Goal: Check status: Check status

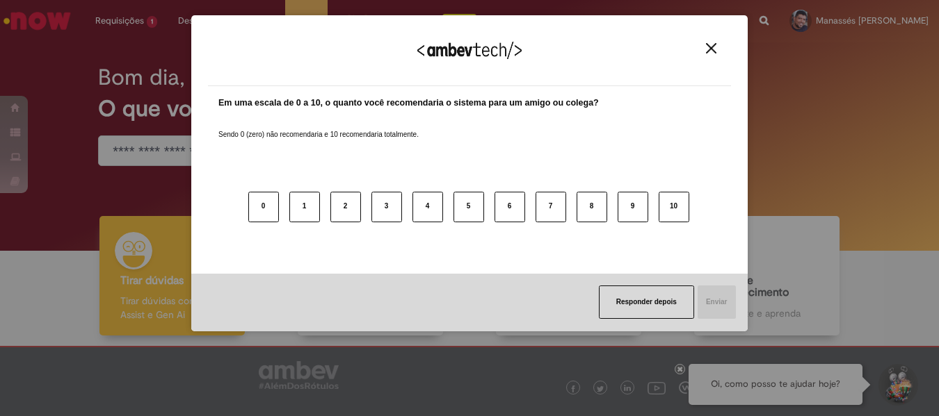
click at [140, 19] on div "Agradecemos seu feedback! Em uma escala de 0 a 10, o quanto você recomendaria o…" at bounding box center [469, 208] width 939 height 416
click at [706, 52] on img "Close" at bounding box center [711, 48] width 10 height 10
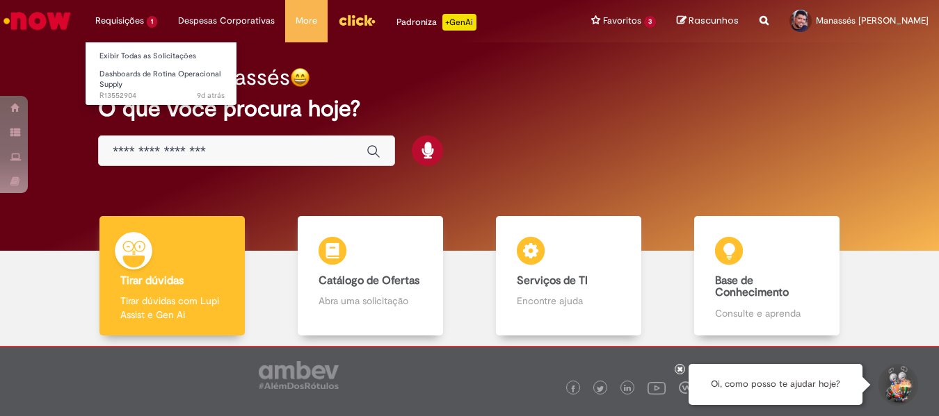
click at [128, 26] on li "Requisições 1 Exibir Todas as Solicitações Dashboards de Rotina Operacional Sup…" at bounding box center [126, 21] width 83 height 42
click at [148, 19] on li "Requisições 1 Exibir Todas as Solicitações Dashboards de Rotina Operacional Sup…" at bounding box center [126, 21] width 83 height 42
click at [138, 56] on link "Exibir Todas as Solicitações" at bounding box center [162, 56] width 153 height 15
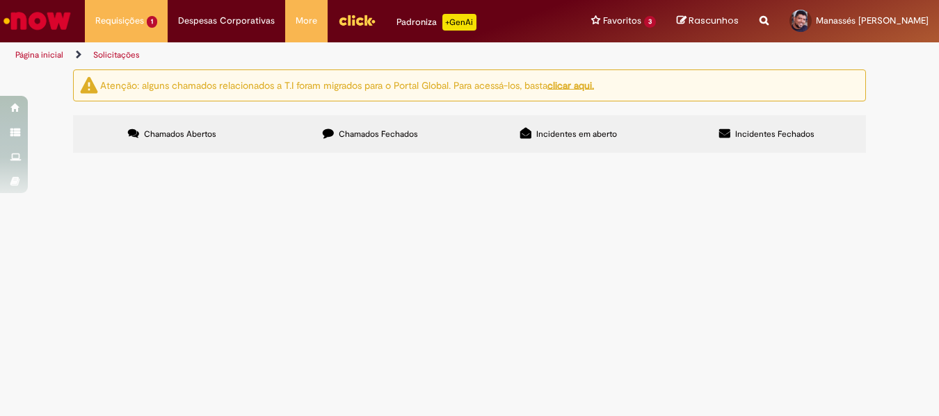
click at [0, 0] on td "Dashboards de Rotina Operacional Supply" at bounding box center [0, 0] width 0 height 0
click at [0, 0] on span "Dashboards de Rotina Operacional Supply" at bounding box center [0, 0] width 0 height 0
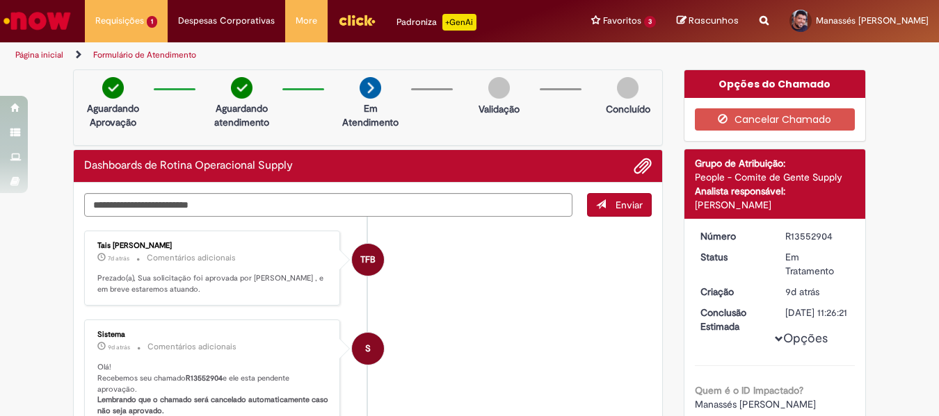
scroll to position [70, 0]
